Goal: Information Seeking & Learning: Learn about a topic

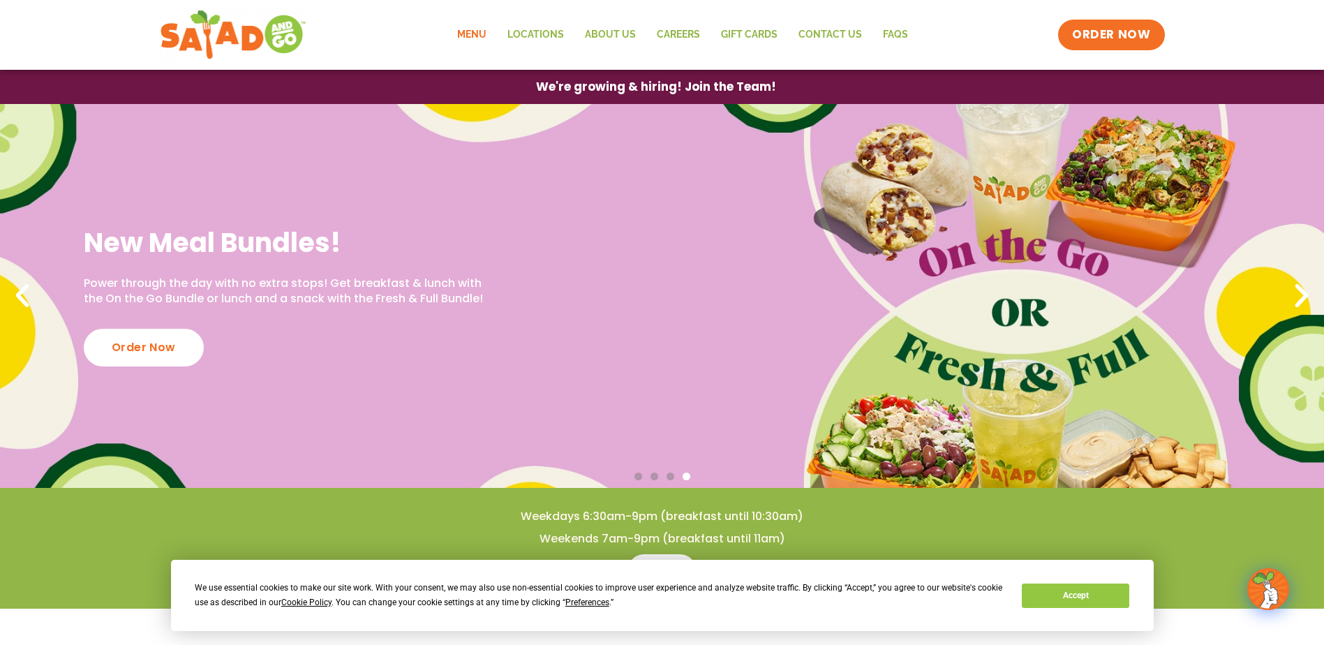
click at [474, 36] on link "Menu" at bounding box center [472, 35] width 50 height 32
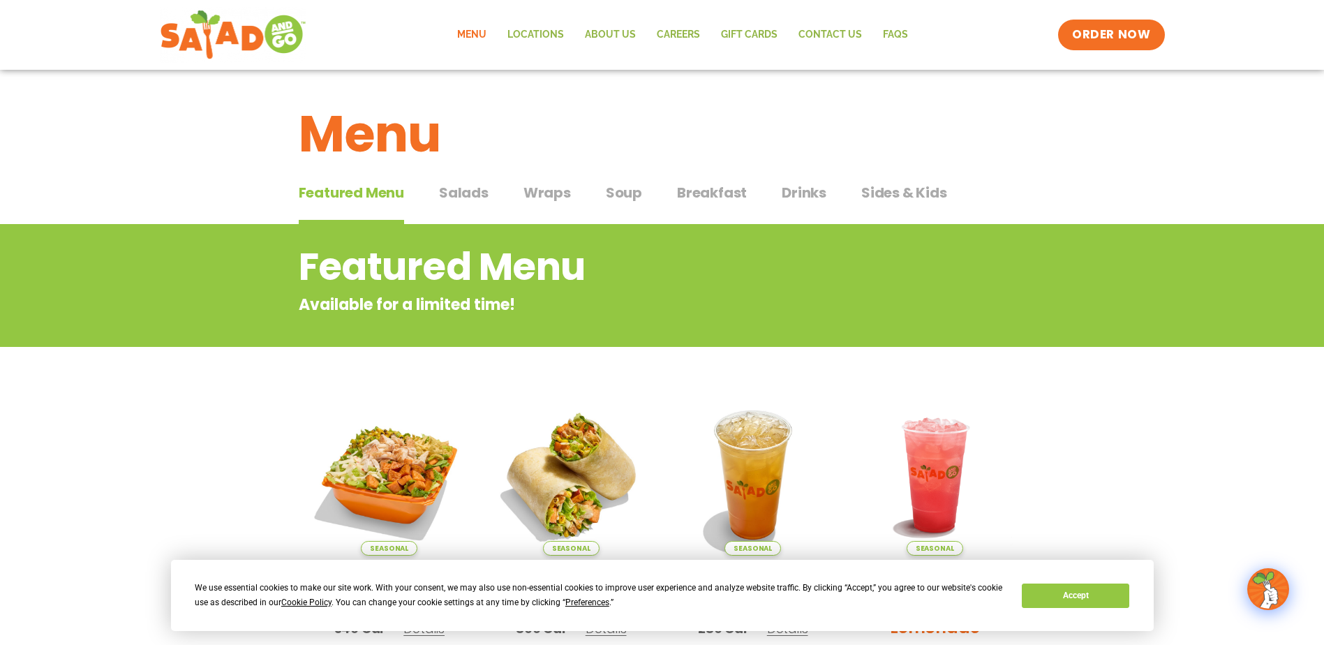
click at [557, 188] on span "Wraps" at bounding box center [547, 192] width 47 height 21
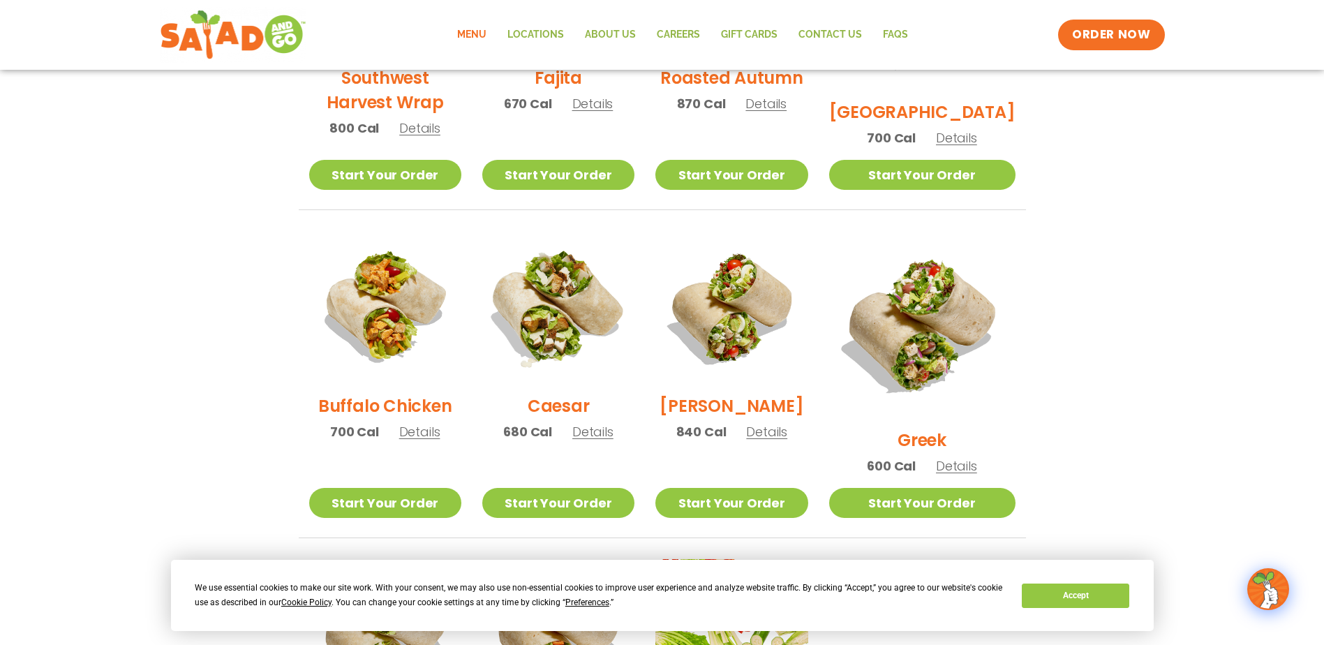
scroll to position [558, 0]
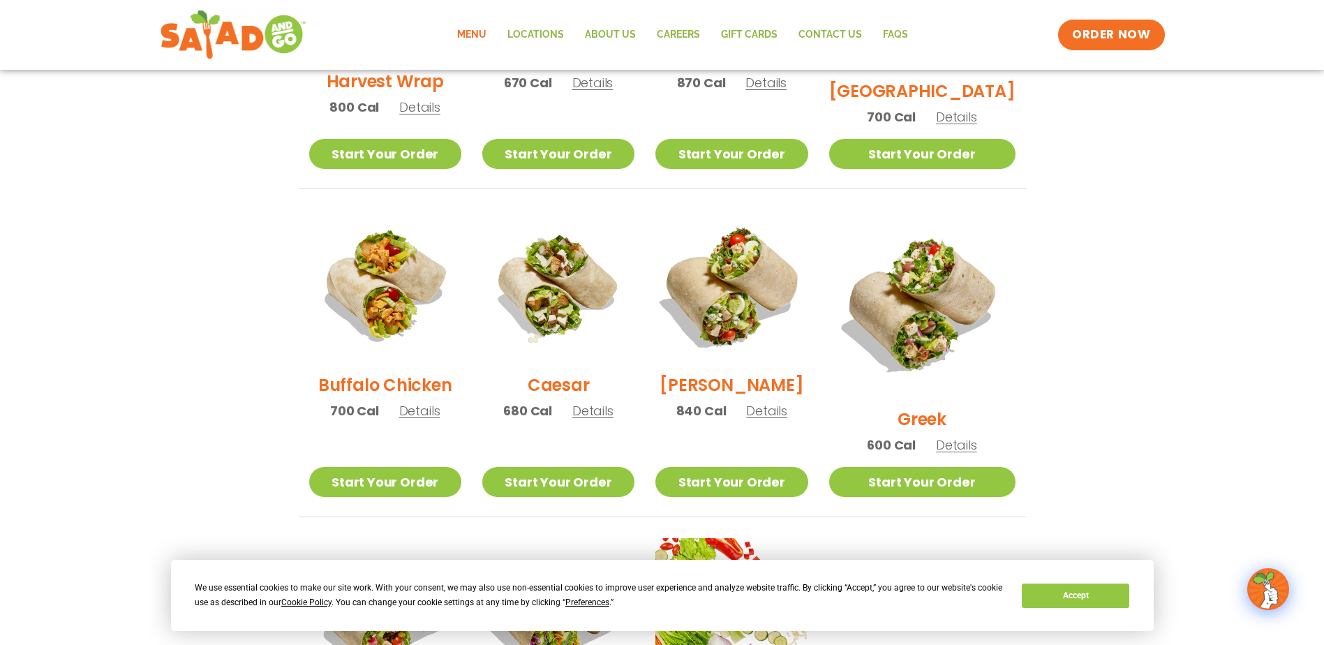
click at [754, 297] on img at bounding box center [731, 286] width 179 height 179
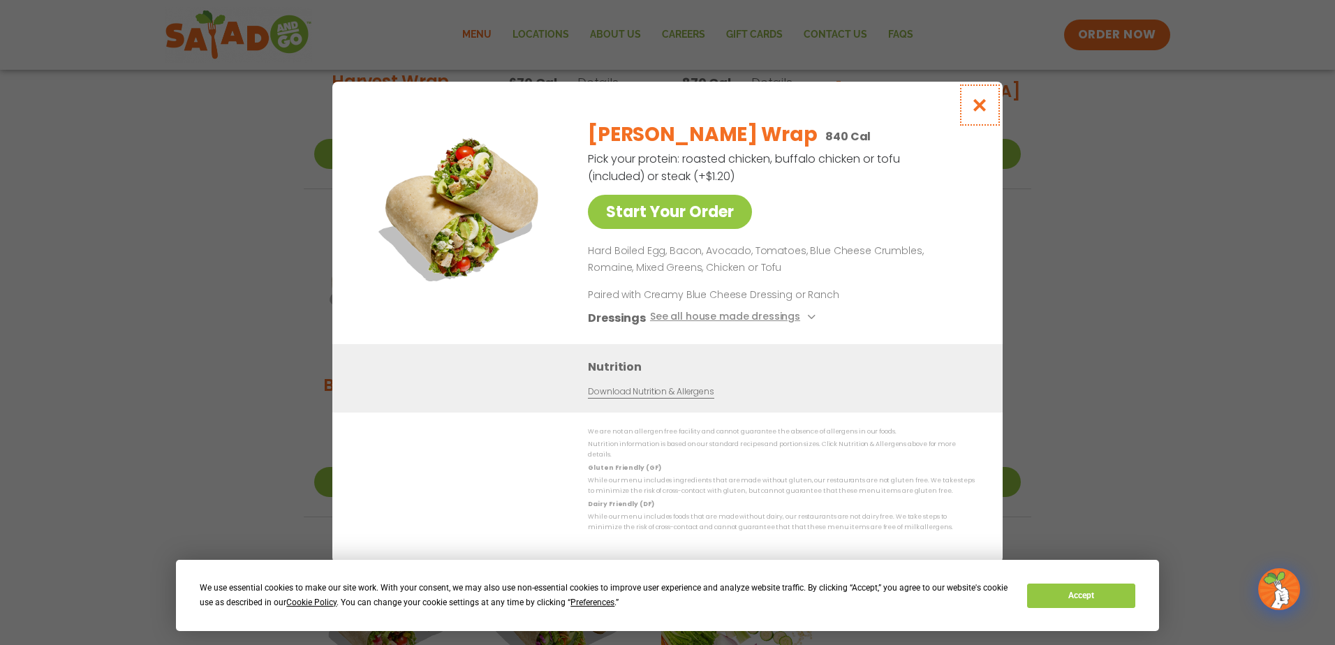
click at [978, 107] on icon "Close modal" at bounding box center [979, 105] width 17 height 15
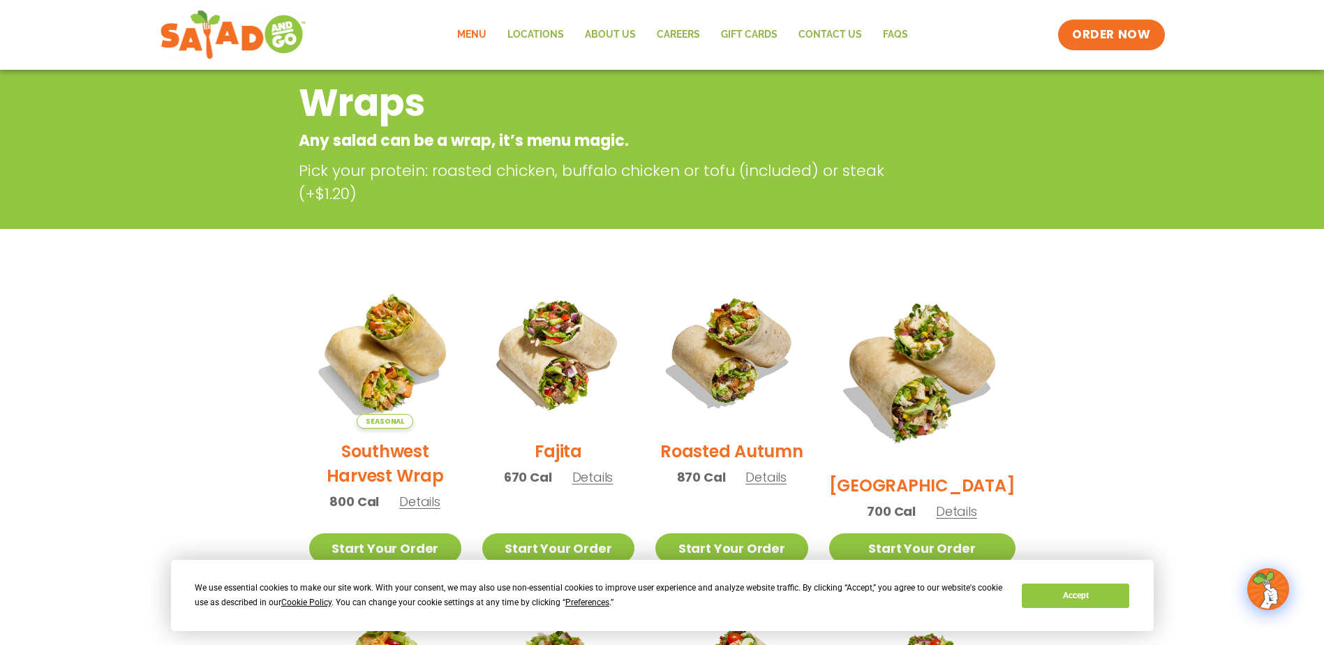
scroll to position [0, 0]
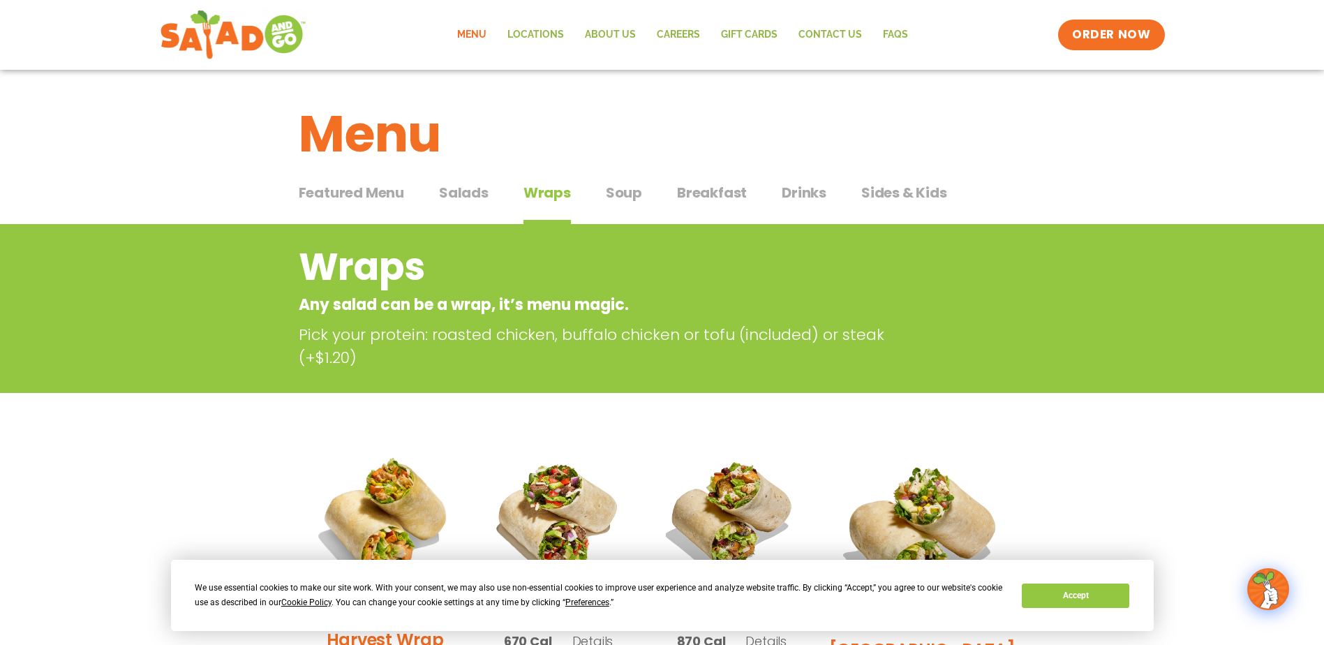
click at [895, 191] on span "Sides & Kids" at bounding box center [904, 192] width 86 height 21
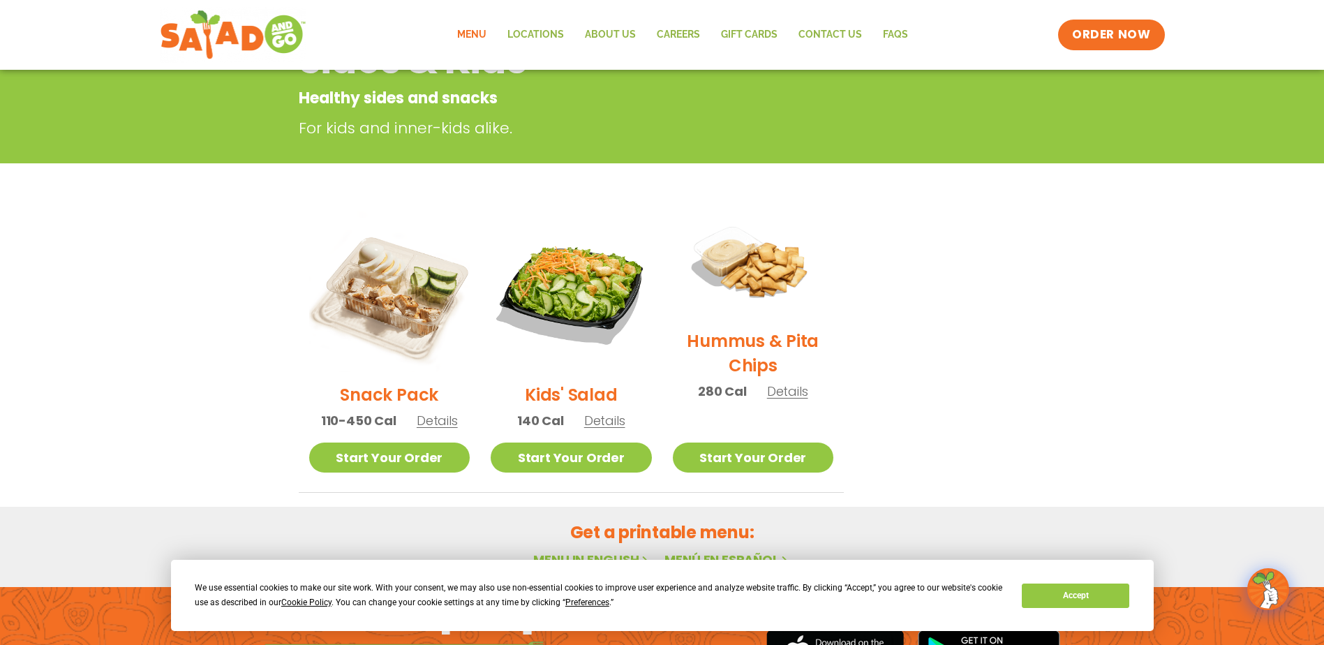
scroll to position [209, 0]
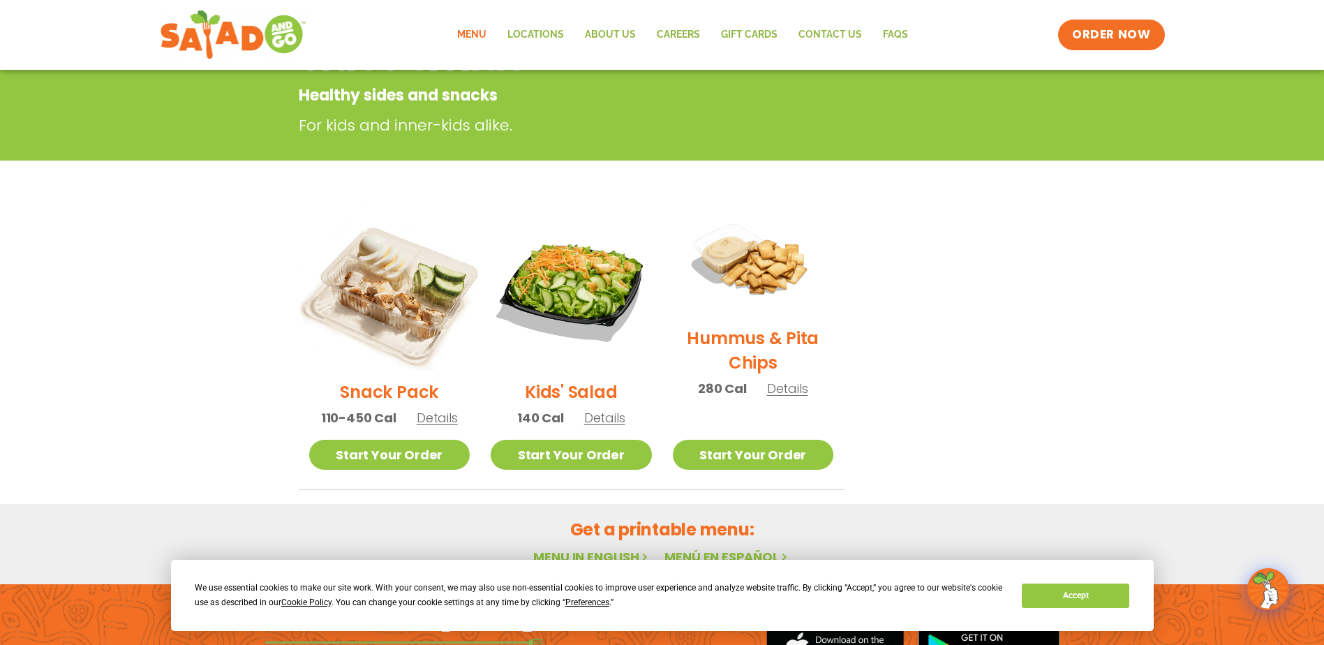
click at [406, 304] on img at bounding box center [389, 288] width 189 height 189
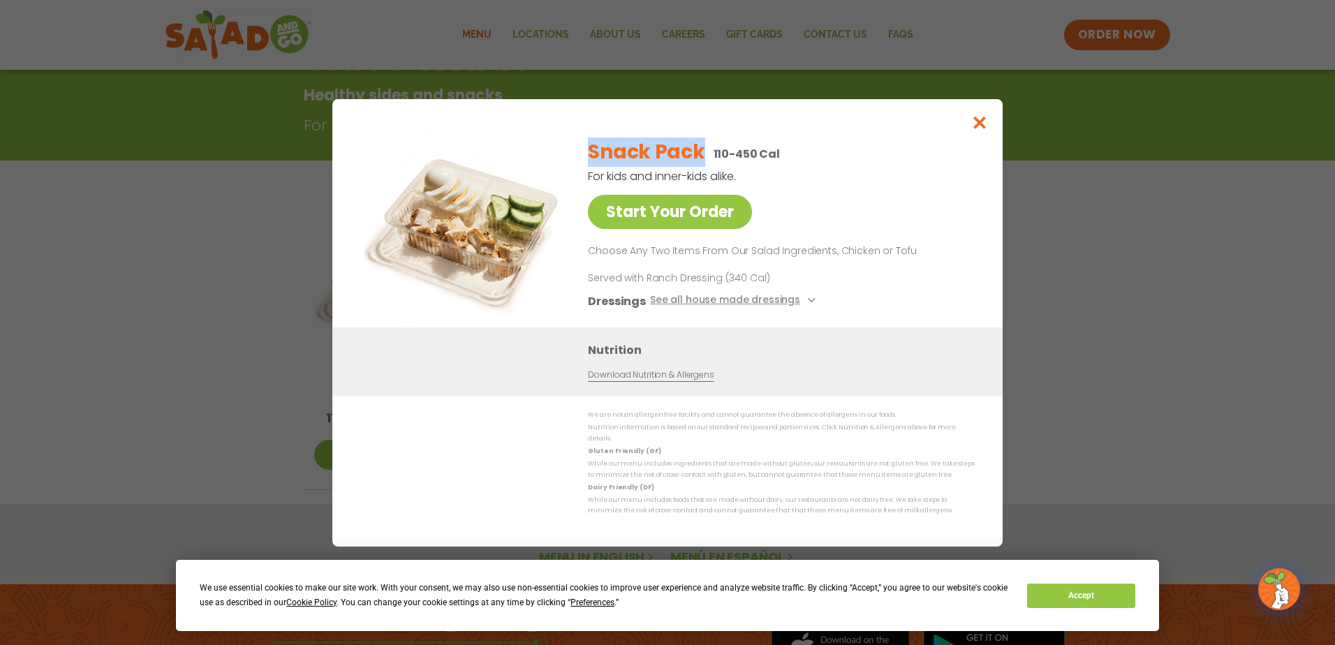
drag, startPoint x: 700, startPoint y: 154, endPoint x: 593, endPoint y: 155, distance: 106.8
click at [593, 155] on h2 "Snack Pack" at bounding box center [646, 152] width 117 height 29
copy h2 "Snack Pack"
click at [978, 130] on icon "Close modal" at bounding box center [979, 122] width 17 height 15
